Goal: Transaction & Acquisition: Register for event/course

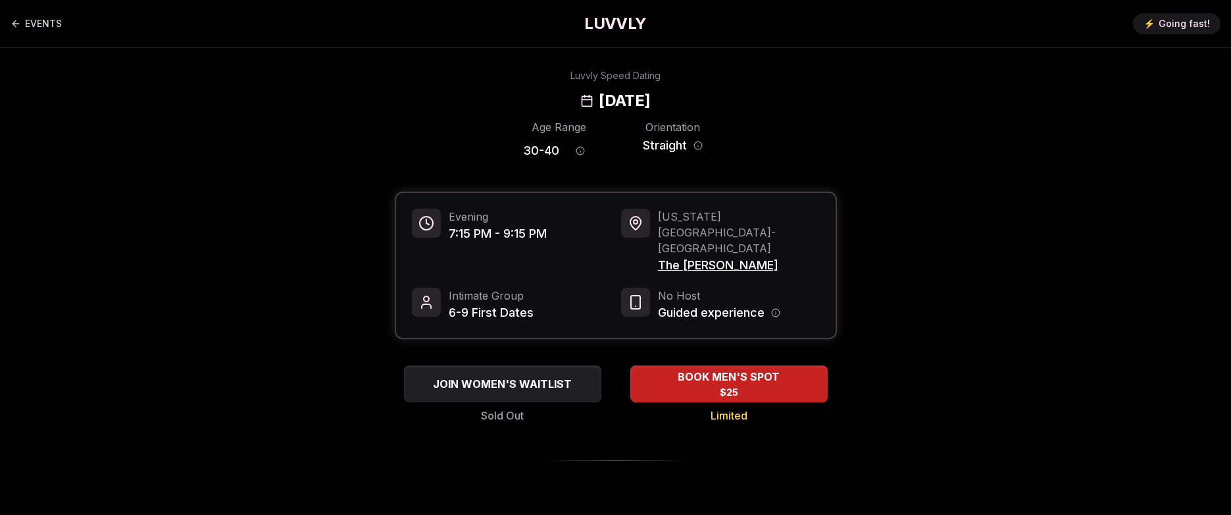
scroll to position [50, 0]
